Goal: Find contact information: Find contact information

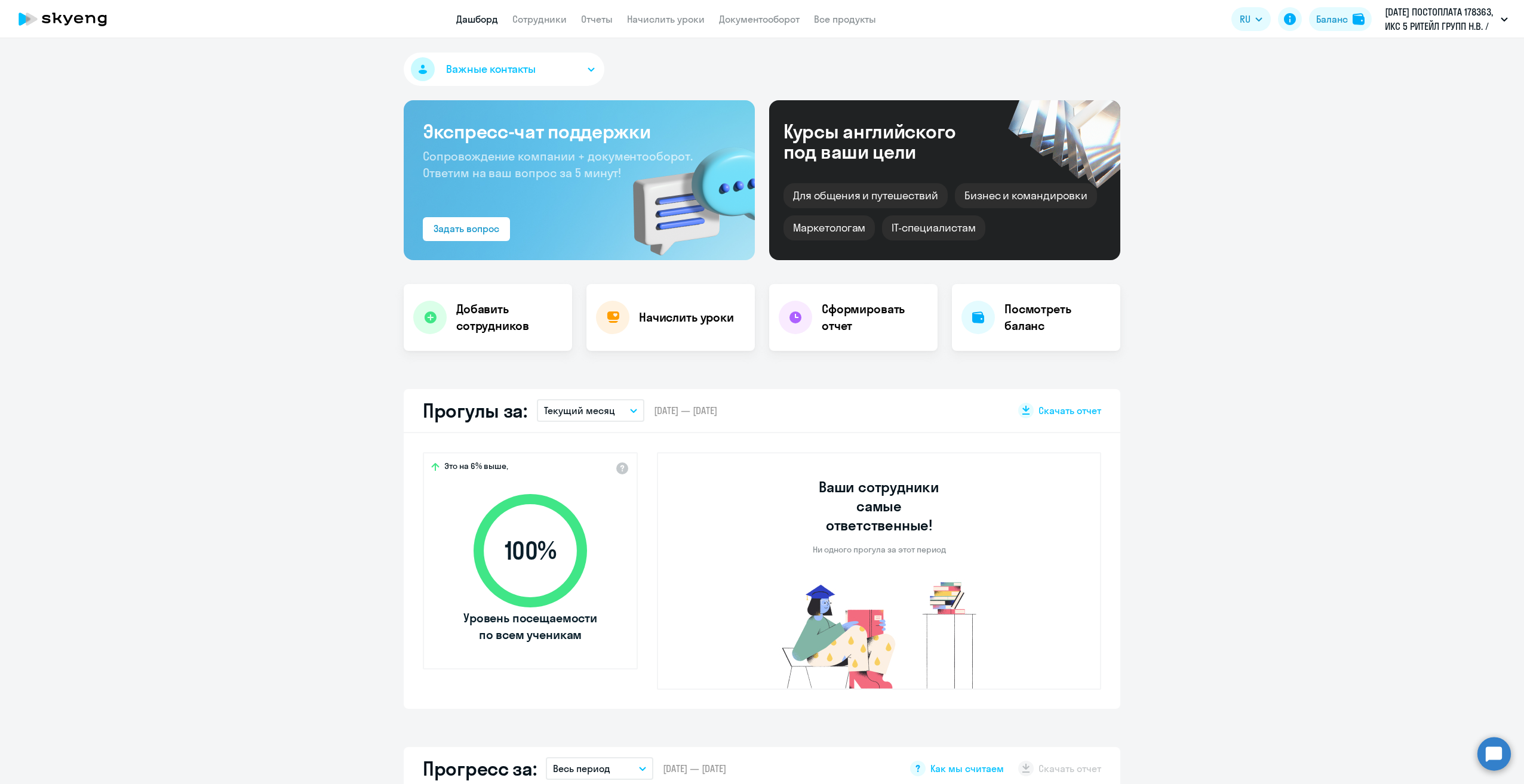
select select "30"
click at [562, 21] on link "Сотрудники" at bounding box center [539, 19] width 54 height 12
select select "30"
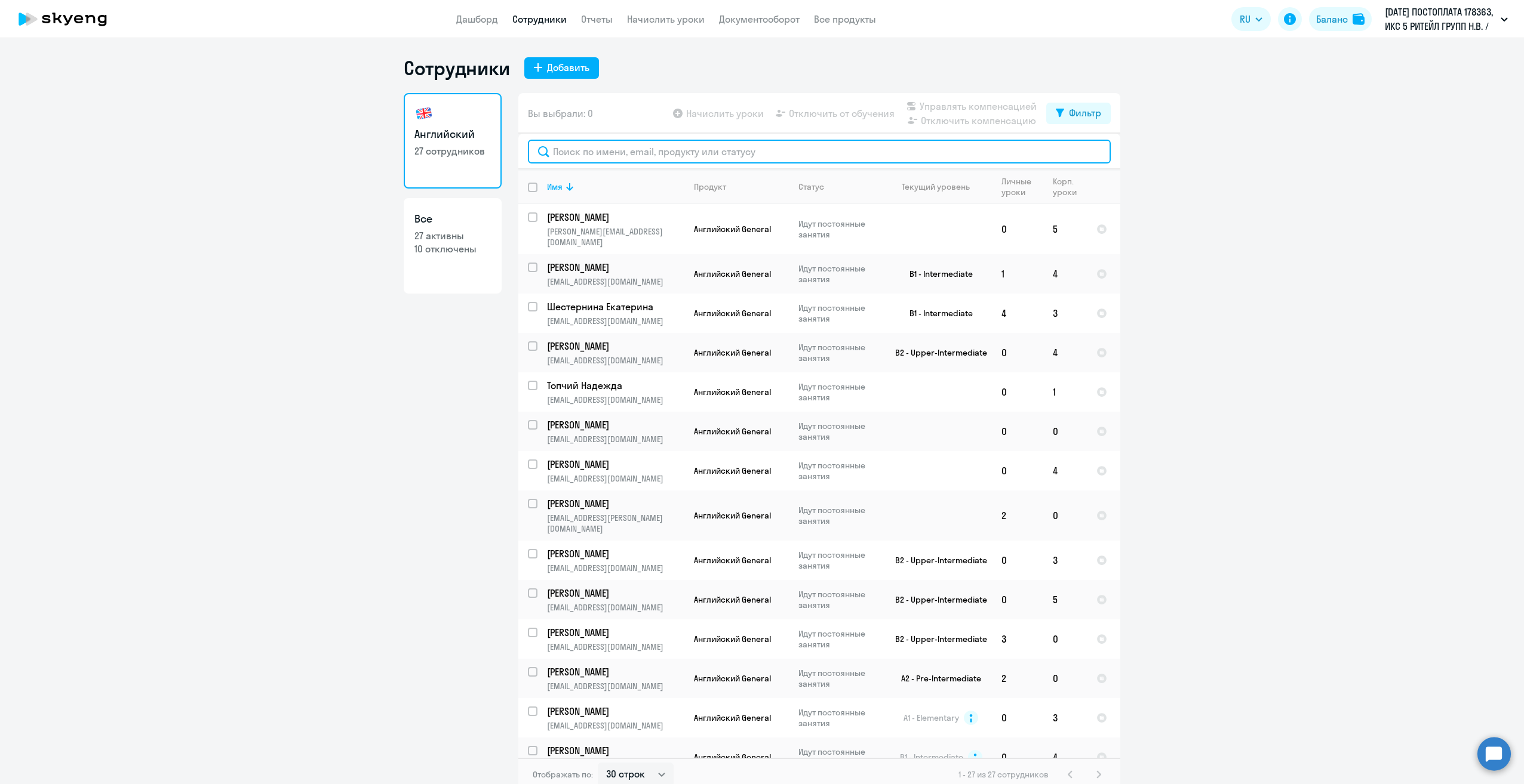
click at [608, 153] on input "text" at bounding box center [818, 151] width 583 height 24
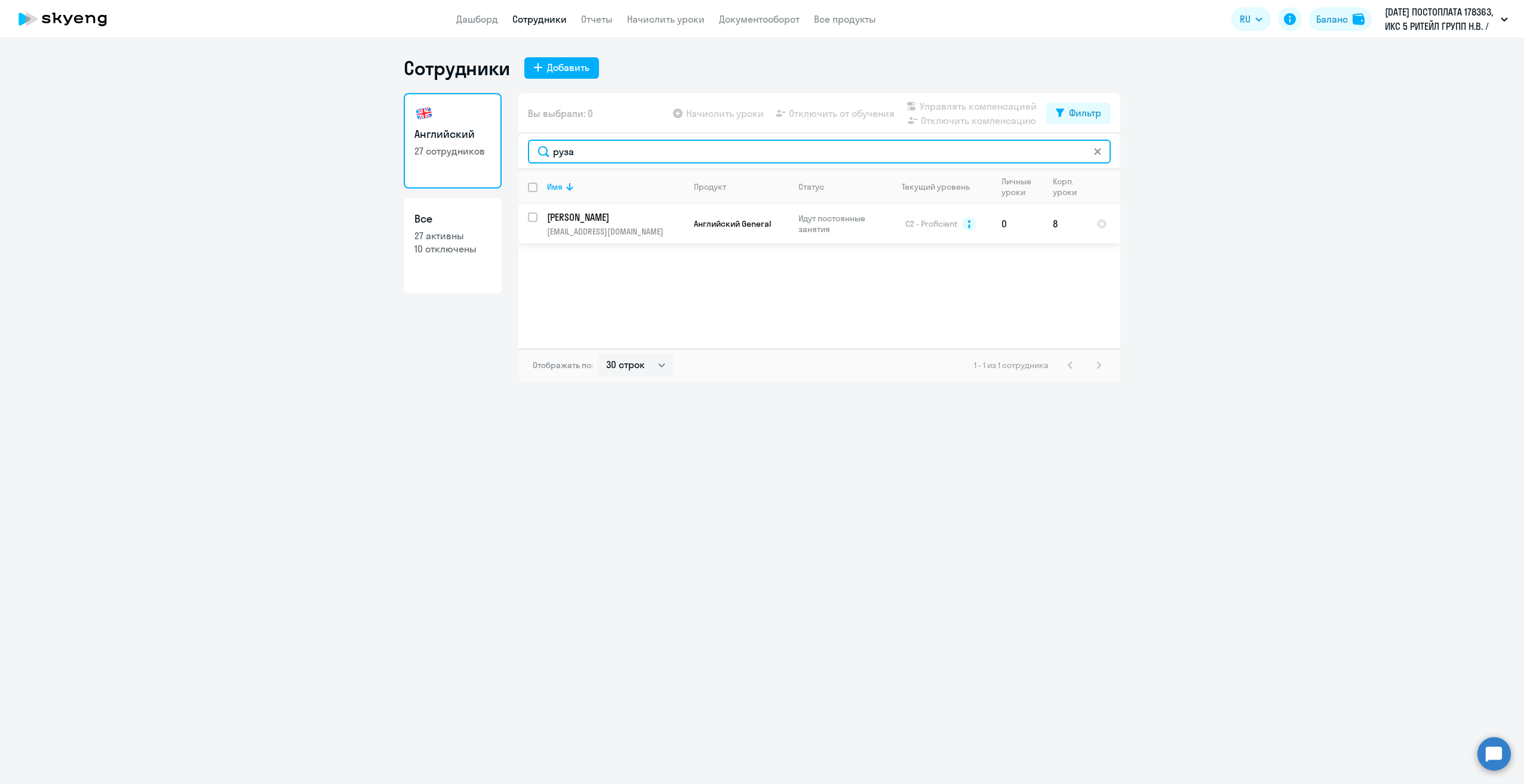
type input "руза"
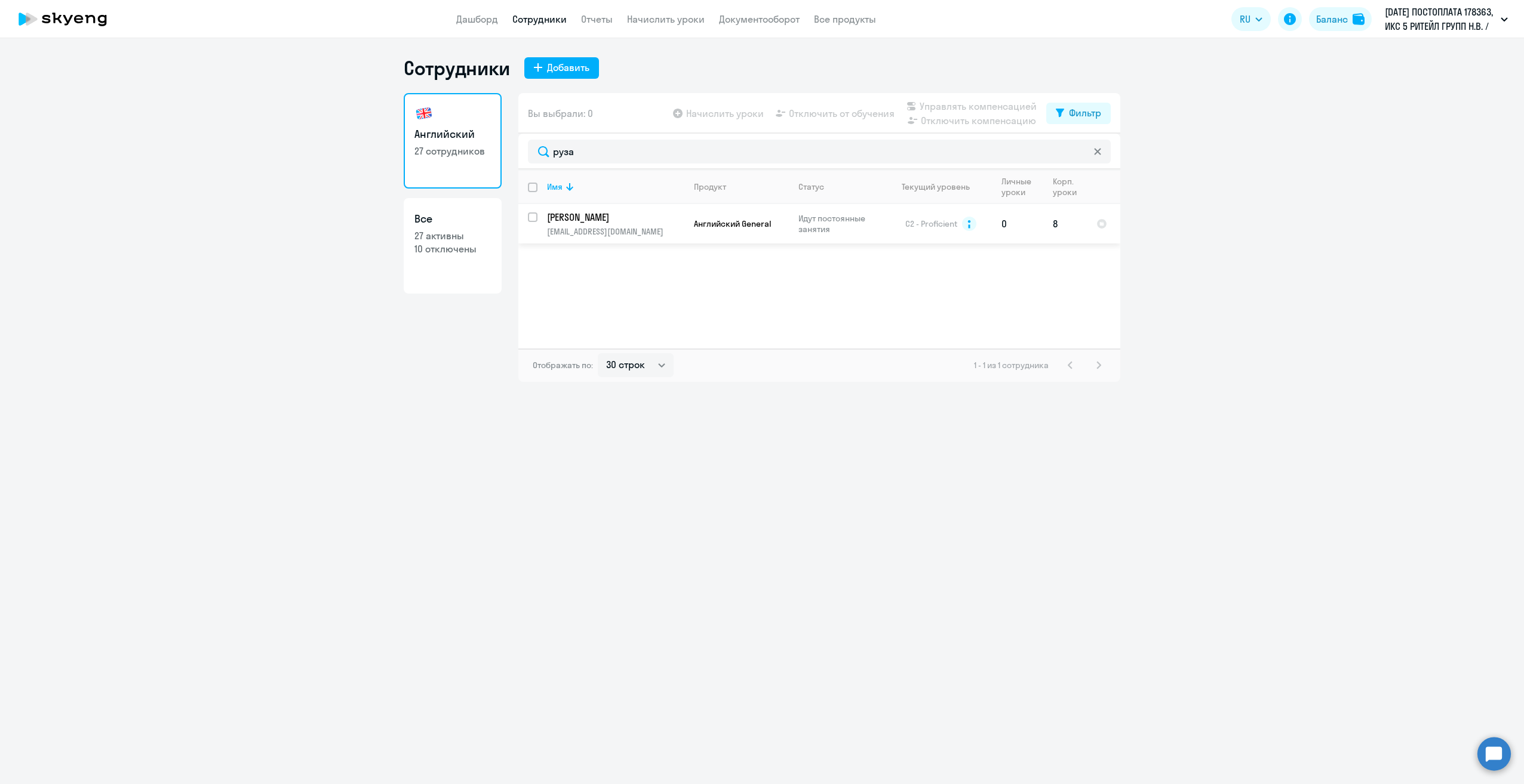
click at [598, 221] on p "[PERSON_NAME]" at bounding box center [614, 217] width 135 height 13
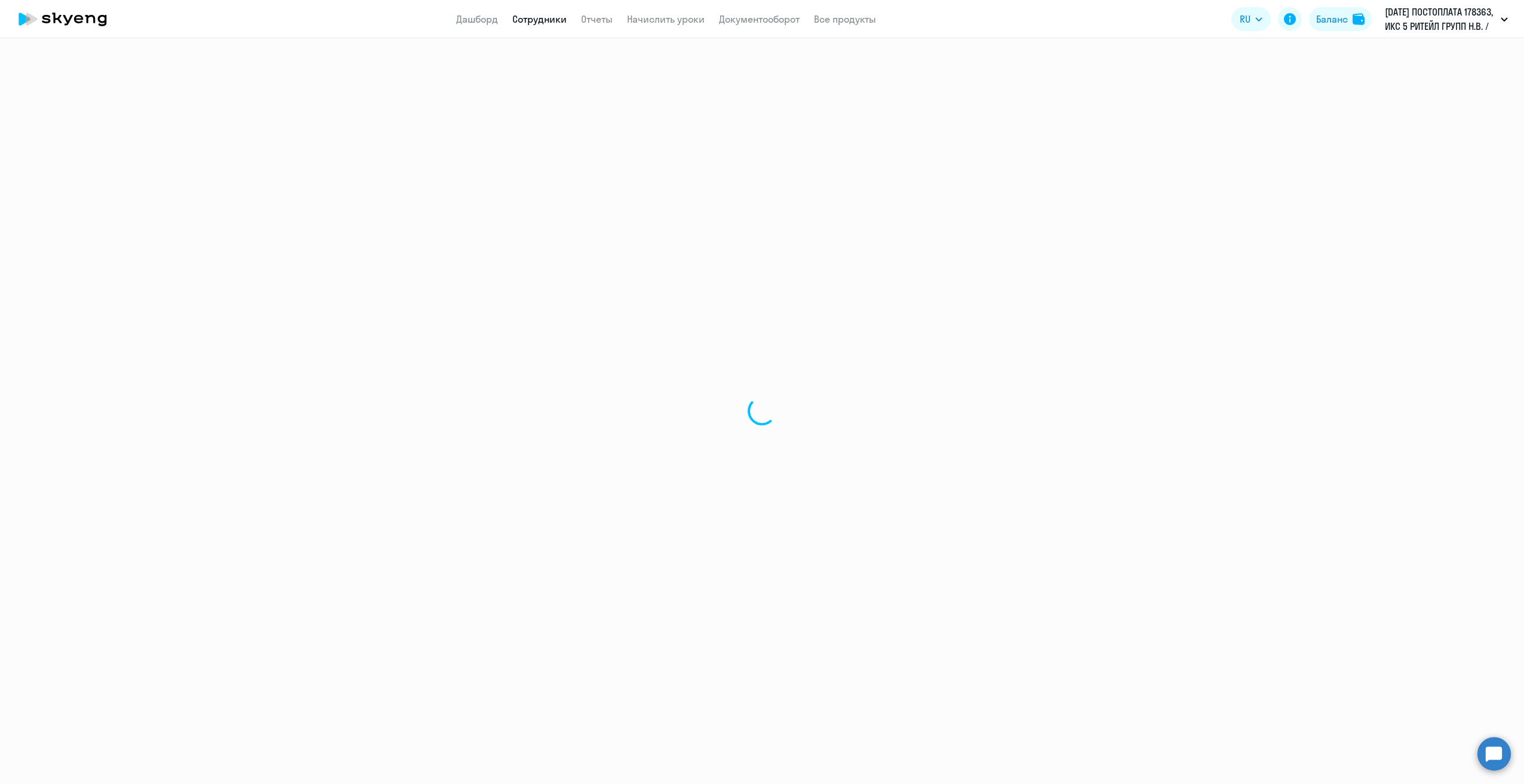
select select "english"
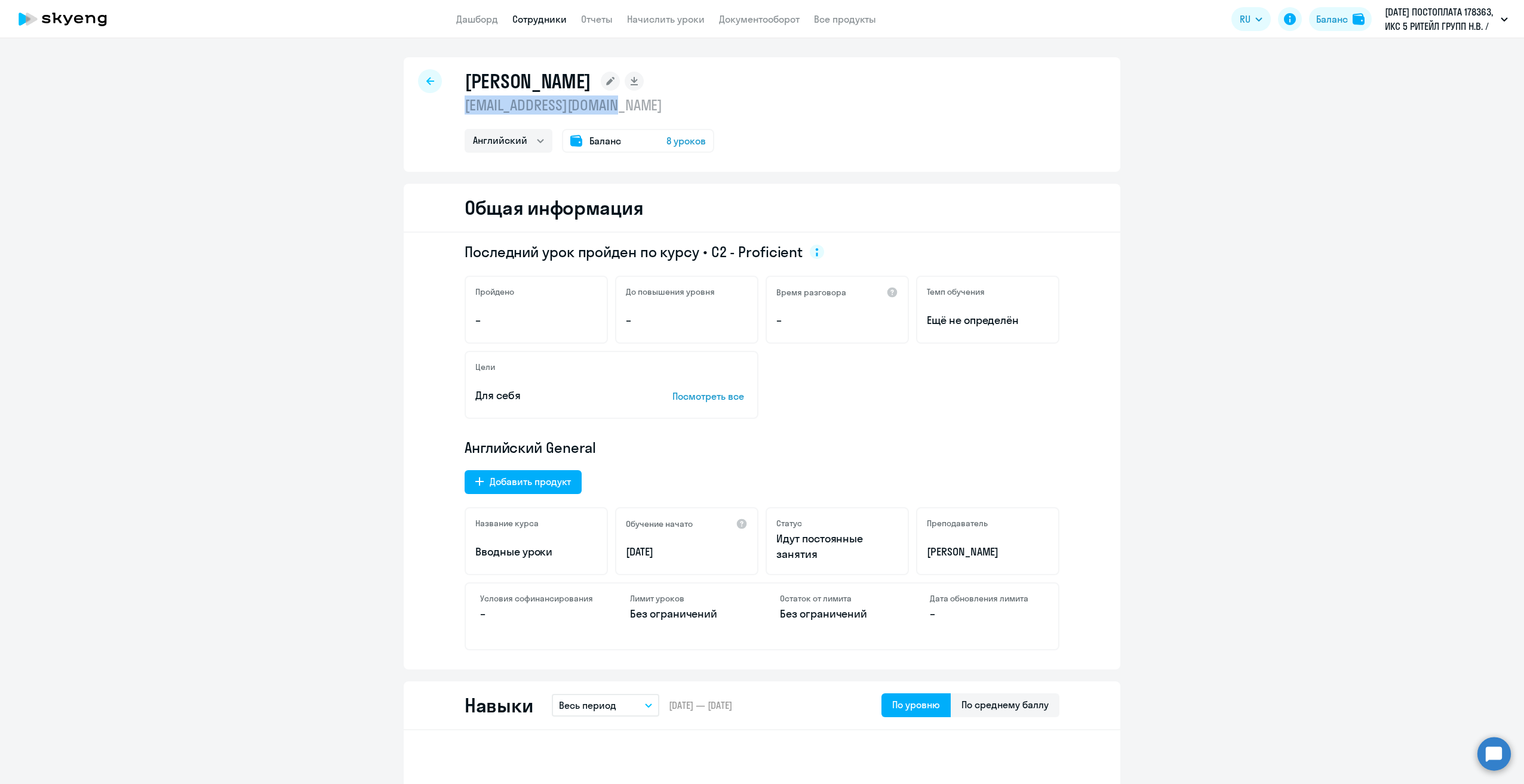
drag, startPoint x: 619, startPoint y: 103, endPoint x: 461, endPoint y: 106, distance: 158.0
click at [465, 106] on p "[EMAIL_ADDRESS][DOMAIN_NAME]" at bounding box center [589, 105] width 250 height 19
copy p "[EMAIL_ADDRESS][DOMAIN_NAME]"
